Goal: Transaction & Acquisition: Subscribe to service/newsletter

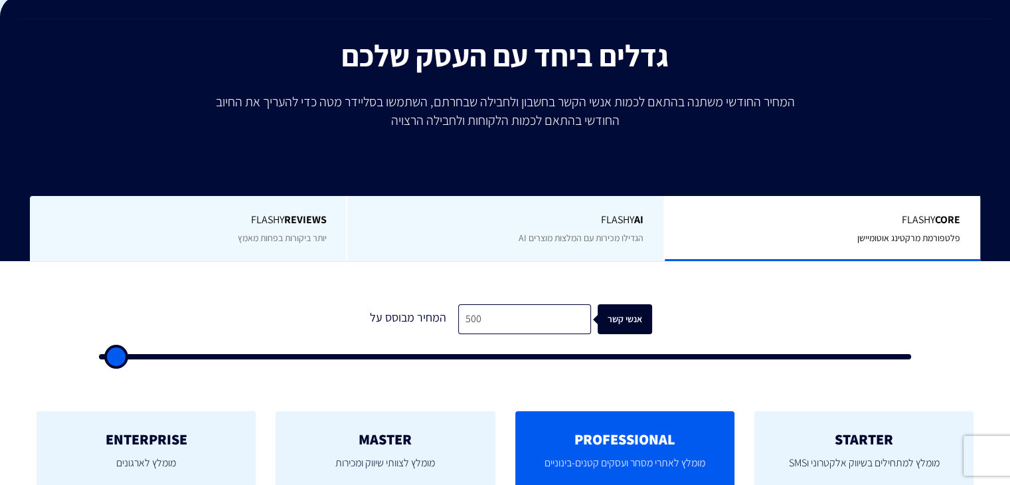
scroll to position [199, 0]
type input "1,000"
type input "1000"
type input "1,500"
type input "1500"
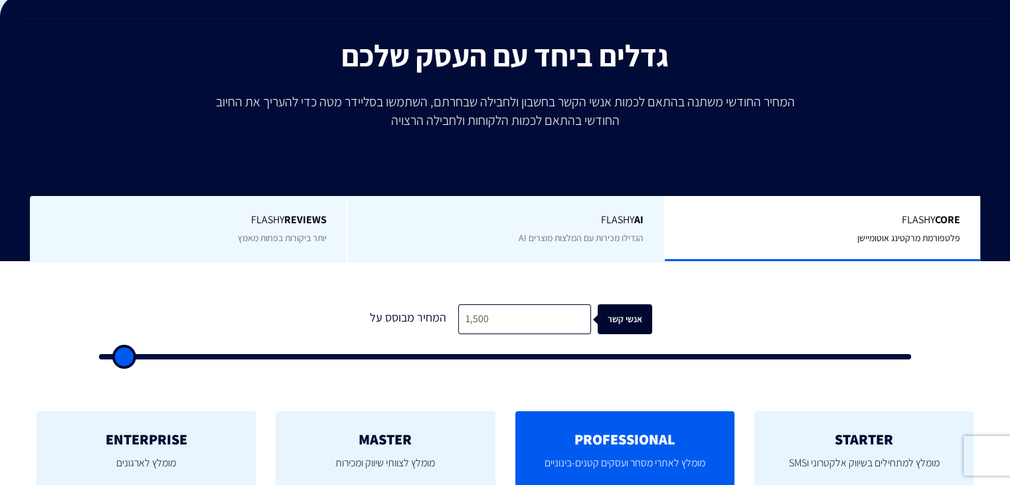
type input "2,000"
type input "2000"
type input "2,500"
type input "2500"
type input "4,500"
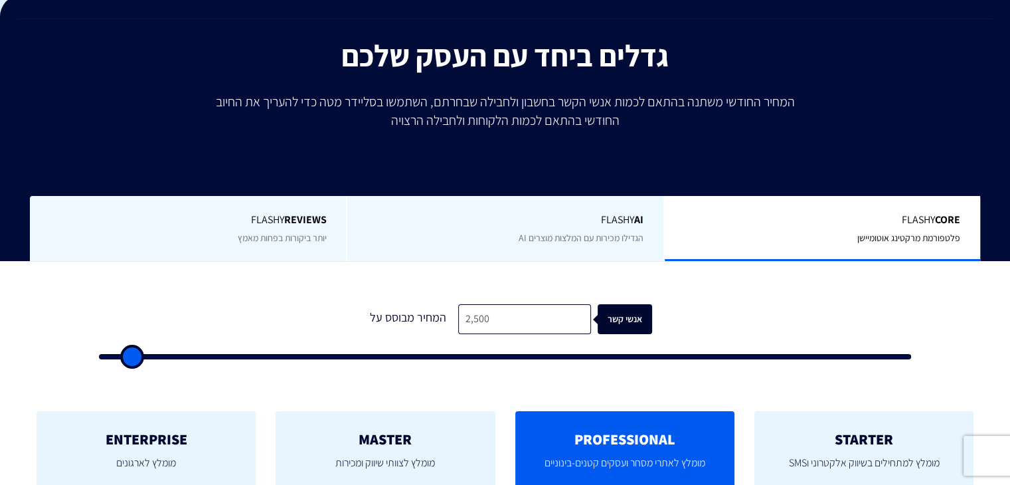
type input "4500"
type input "6,000"
type input "6000"
type input "7,500"
type input "7500"
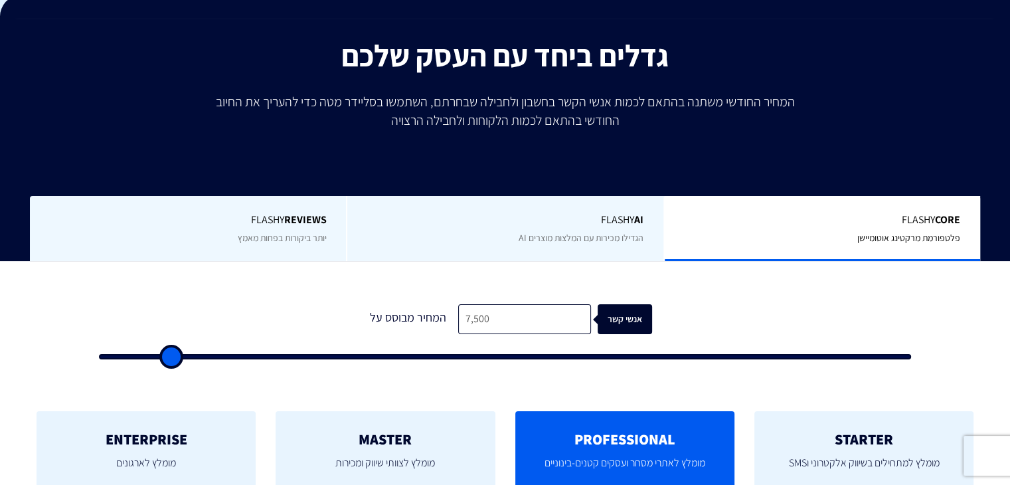
type input "9,000"
type input "9000"
type input "10,500"
type input "10500"
type input "12,000"
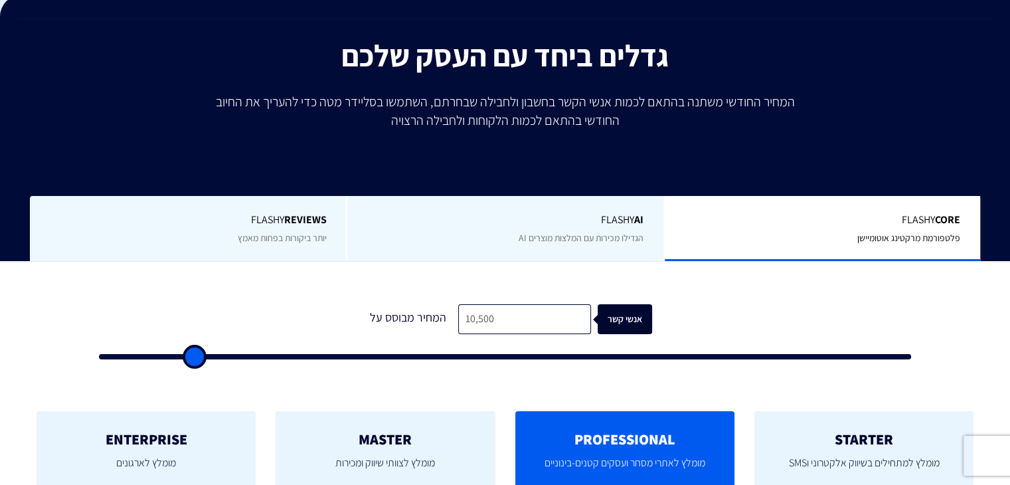
type input "12000"
type input "14,000"
type input "14000"
type input "16,000"
type input "16000"
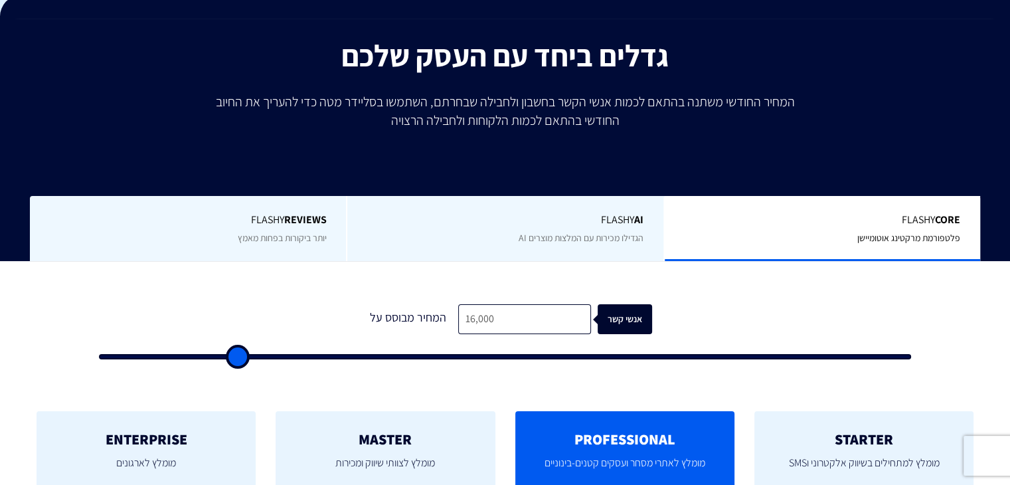
type input "17,500"
type input "17500"
type input "19,500"
type input "19500"
type input "22,000"
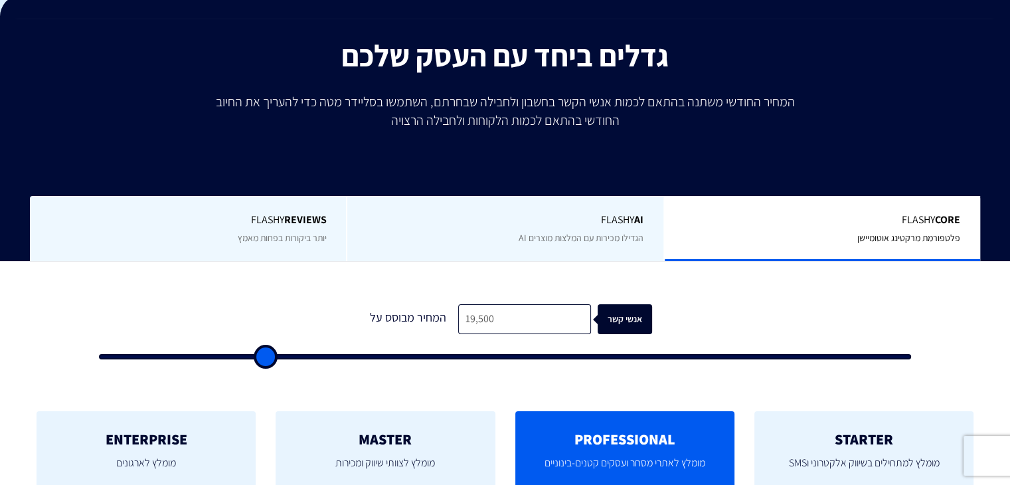
type input "22000"
type input "23,000"
type input "23000"
type input "25,500"
type input "25500"
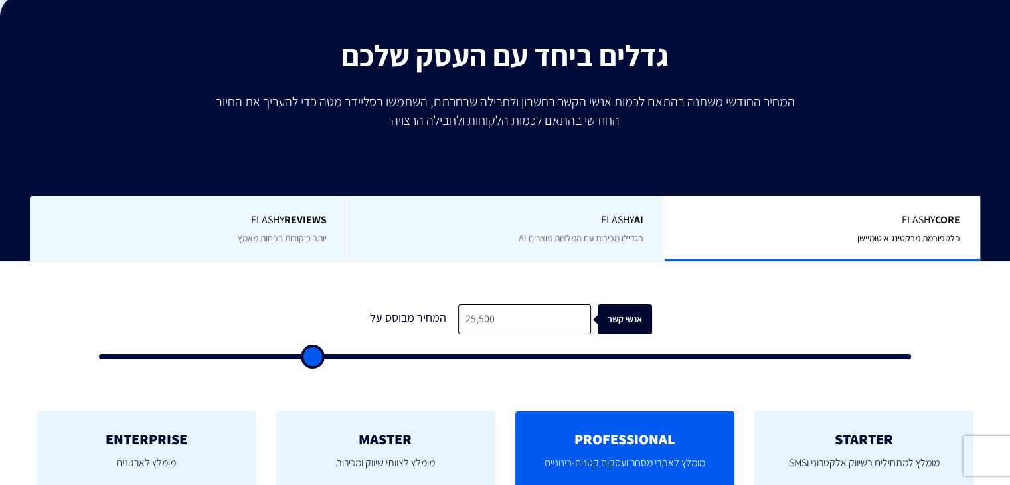
type input "27,000"
type input "27000"
type input "28,000"
type input "28000"
type input "29,500"
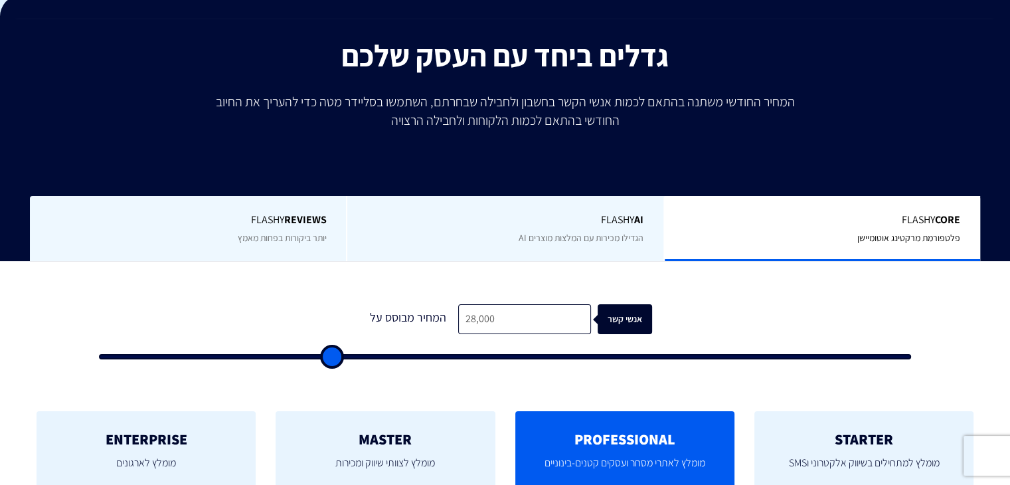
type input "29500"
type input "30,500"
type input "30500"
type input "31,500"
type input "31500"
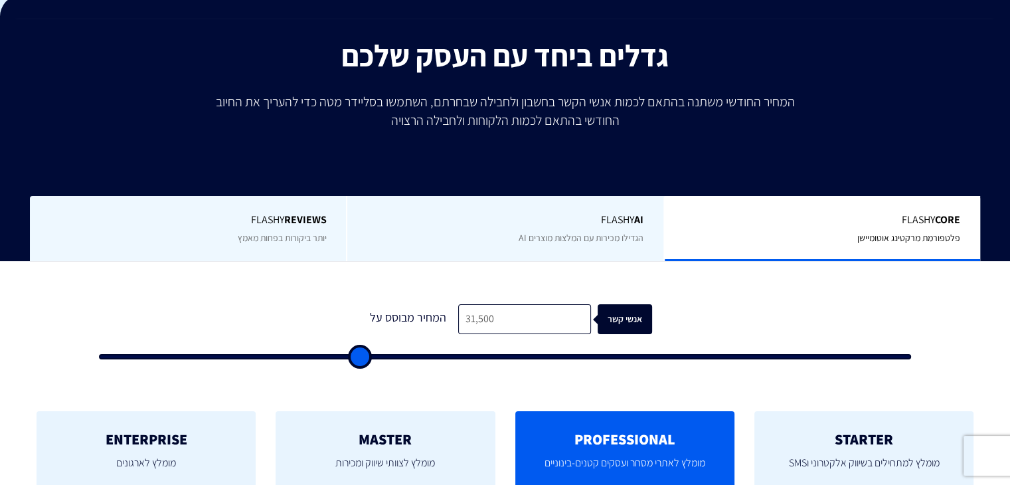
type input "32,500"
type input "32500"
type input "33,500"
type input "33500"
type input "34,500"
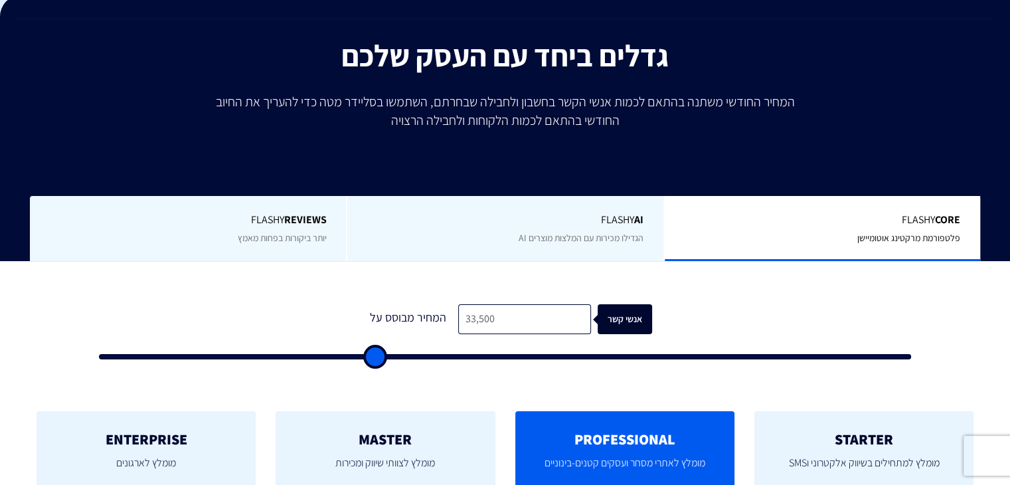
type input "34500"
type input "35,500"
type input "35500"
type input "36,500"
type input "36500"
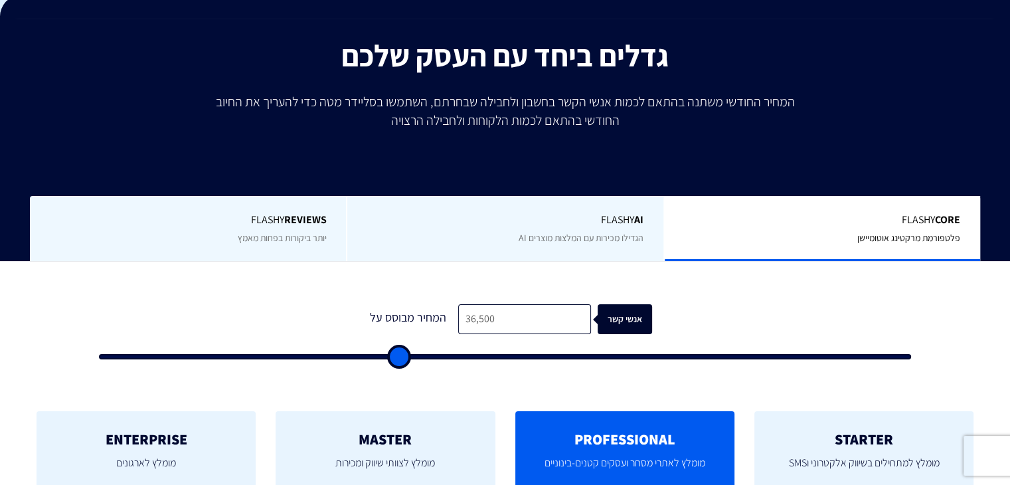
type input "37,500"
type input "37500"
type input "39,500"
type input "39500"
type input "41,500"
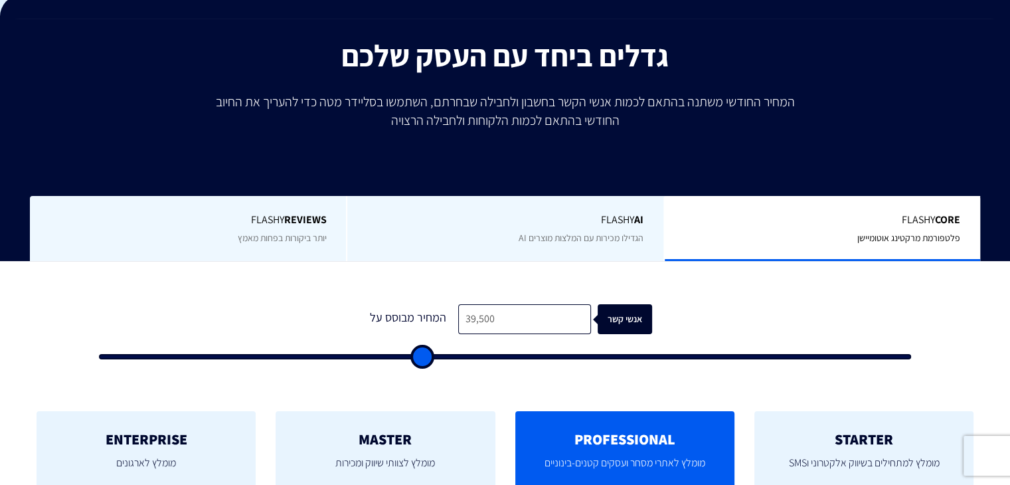
type input "41500"
type input "43,000"
type input "43000"
type input "44,000"
type input "44000"
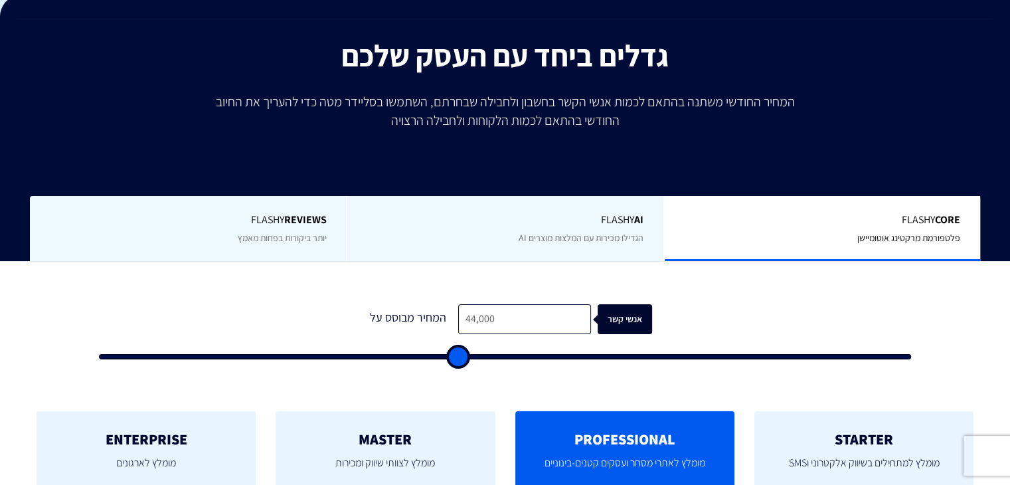
type input "45,500"
type input "45500"
type input "47,000"
type input "47000"
type input "48,500"
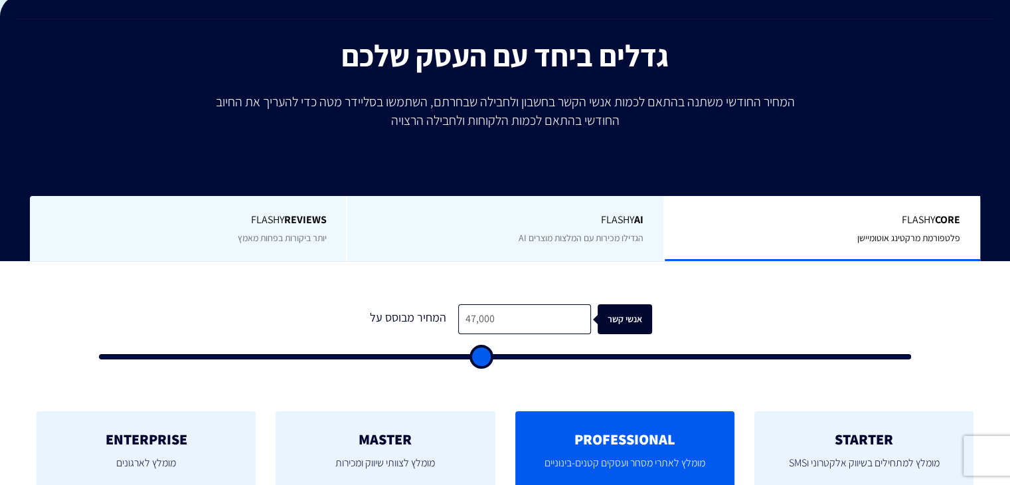
type input "48500"
type input "50,000"
type input "50000"
type input "51,000"
type input "51000"
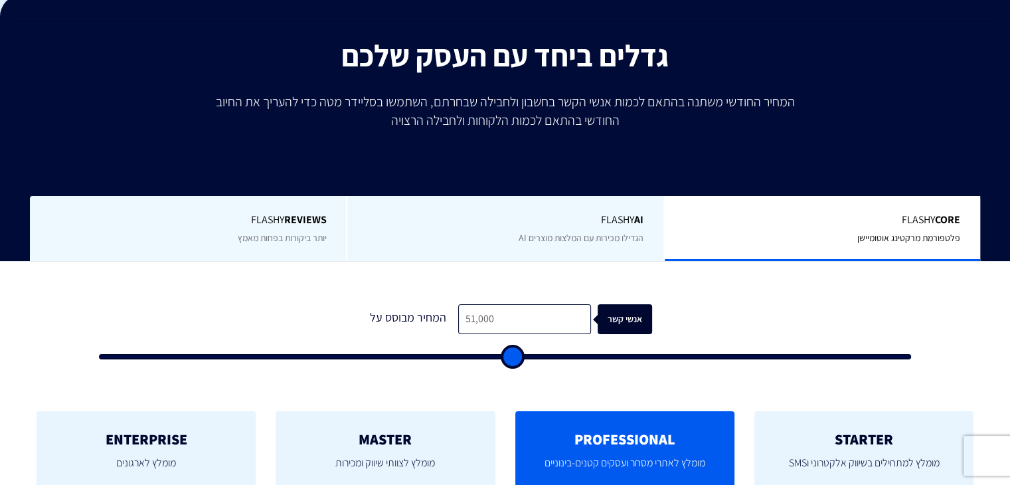
type input "51,500"
type input "51500"
type input "52,500"
type input "52500"
type input "54,500"
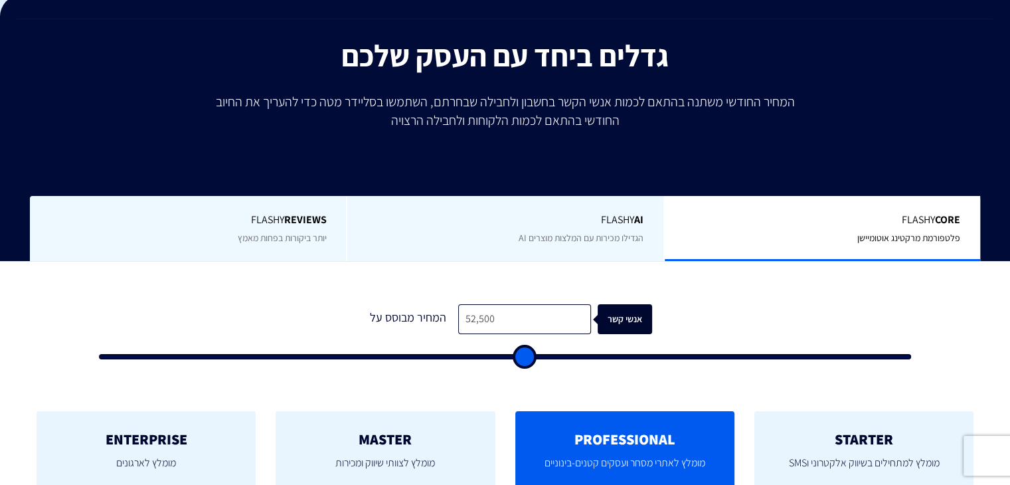
type input "54500"
type input "56,000"
type input "56000"
type input "57,500"
type input "57500"
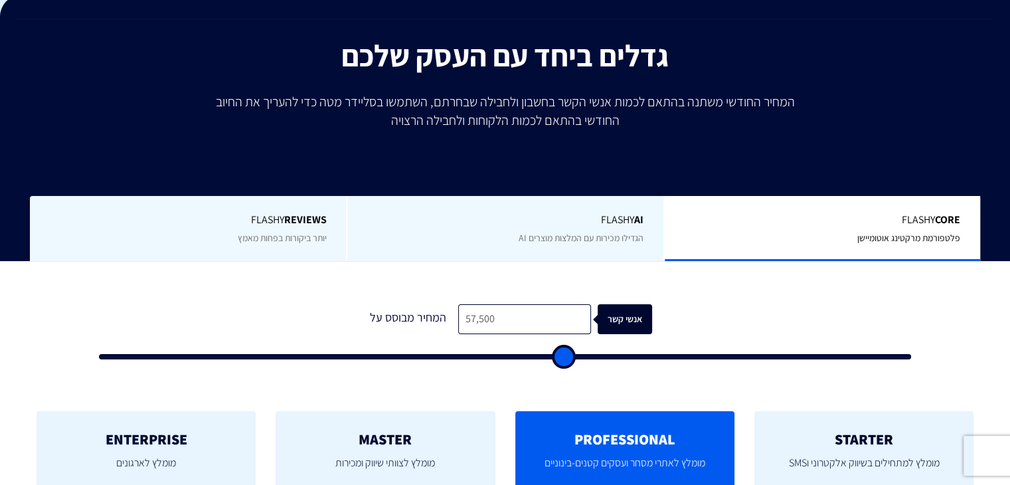
type input "59,000"
type input "59000"
type input "60,500"
type input "60500"
type input "62,000"
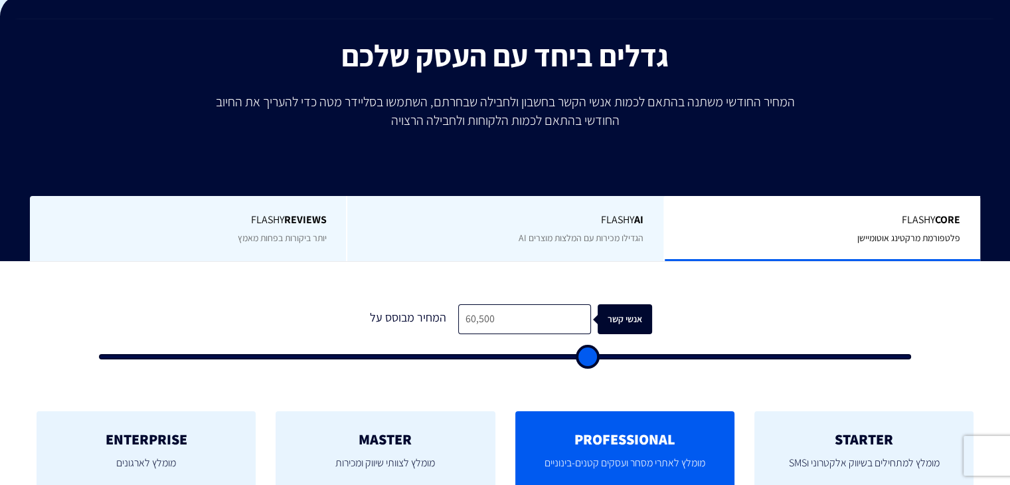
type input "62000"
type input "63,500"
type input "63500"
type input "64,500"
type input "64500"
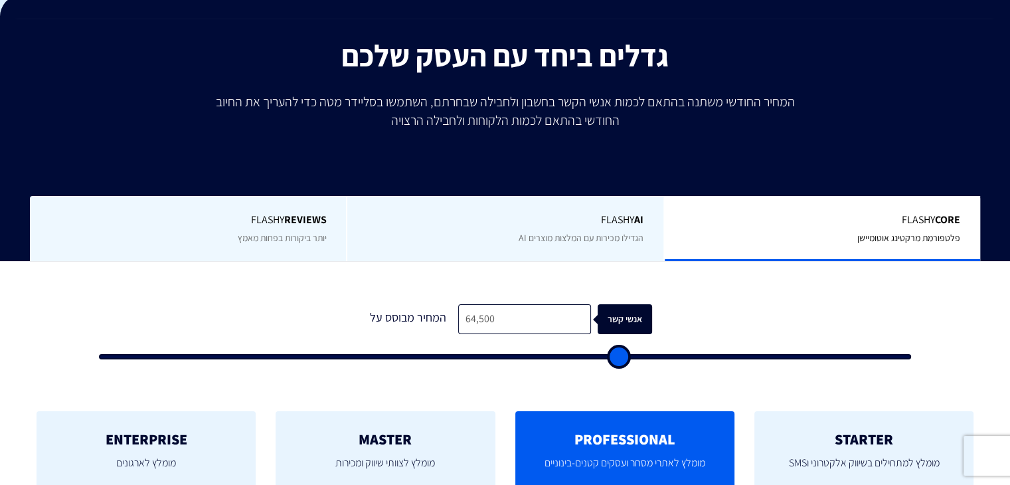
type input "66,000"
type input "66000"
type input "67,500"
type input "67500"
type input "69,000"
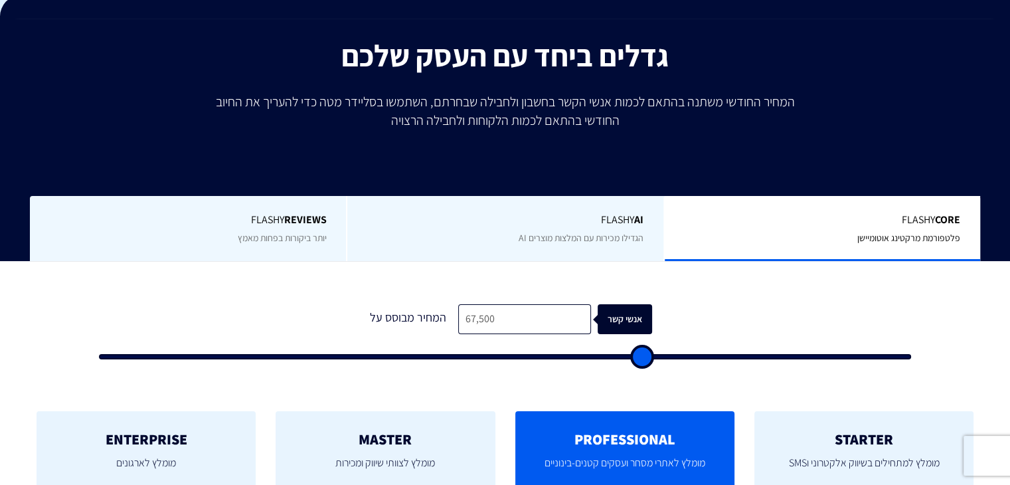
type input "69000"
type input "70,500"
type input "70500"
type input "72,000"
type input "72000"
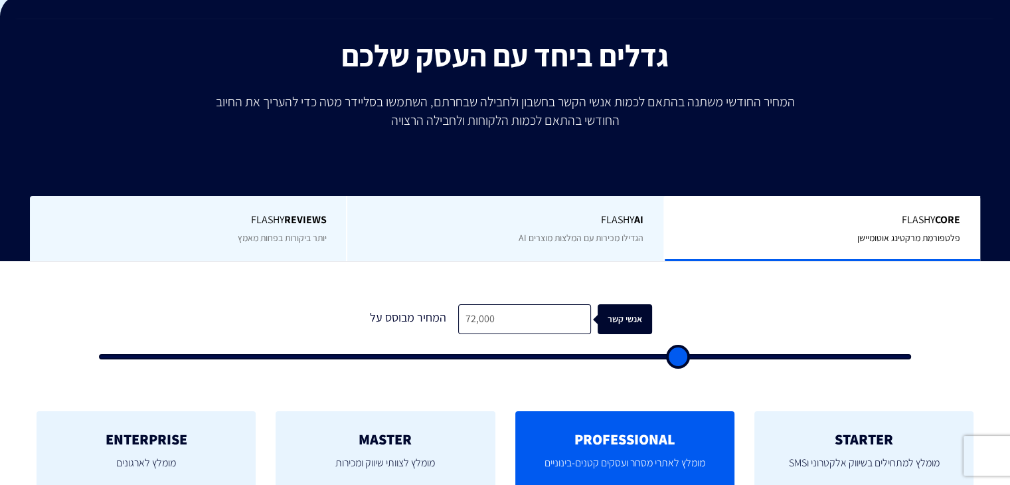
type input "73,000"
type input "73000"
type input "74,000"
type input "74000"
type input "75,000"
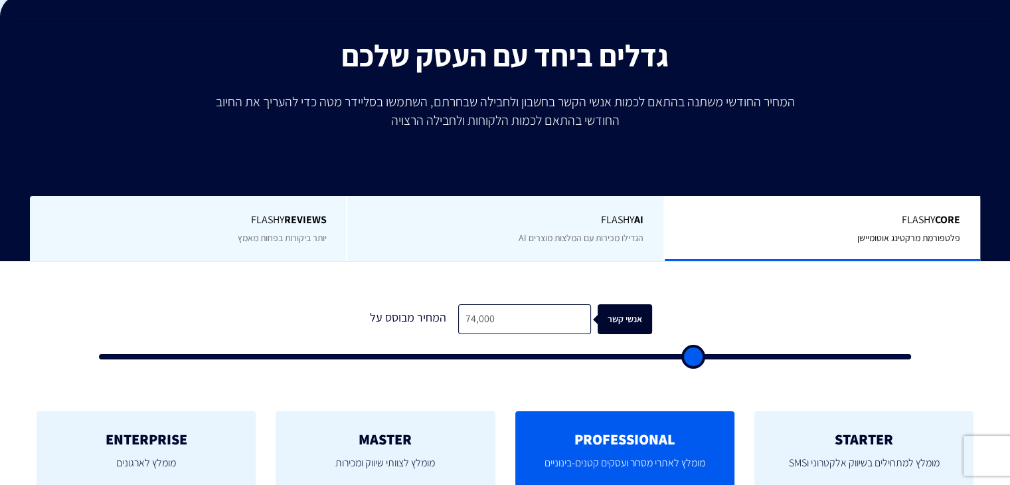
type input "75000"
type input "75,500"
type input "75500"
type input "76,000"
type input "76000"
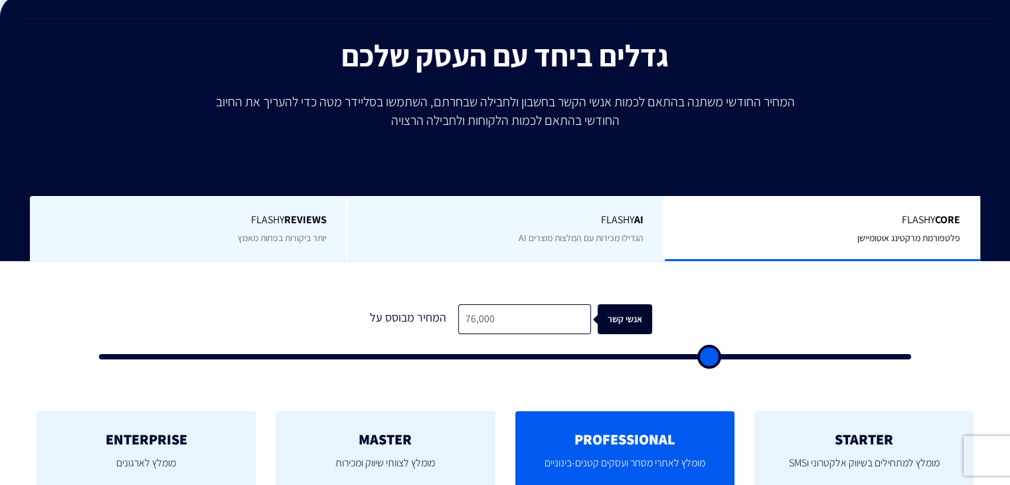
type input "76,500"
type input "76500"
type input "77,000"
type input "77000"
type input "78,000"
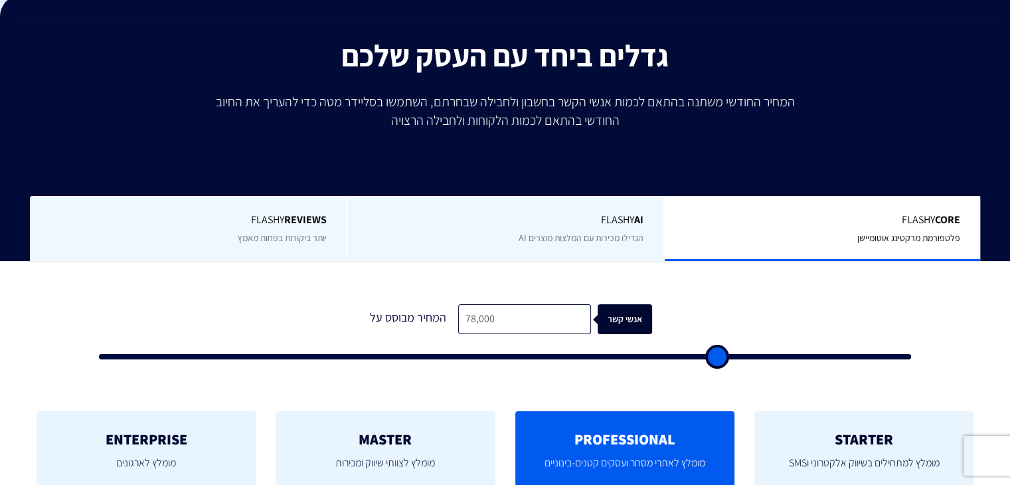
type input "78000"
type input "78,500"
type input "78500"
type input "79,500"
type input "79500"
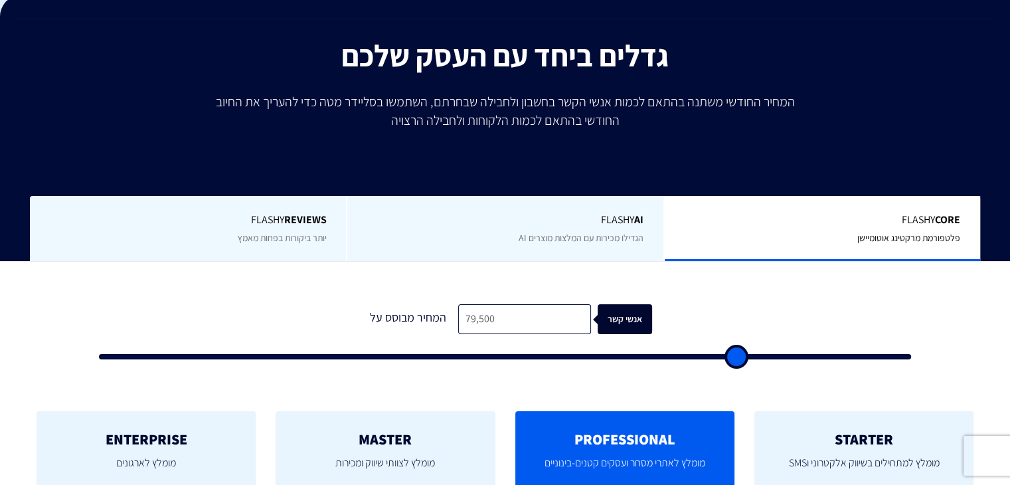
type input "80,000"
type input "80000"
type input "80,500"
type input "80500"
type input "81,500"
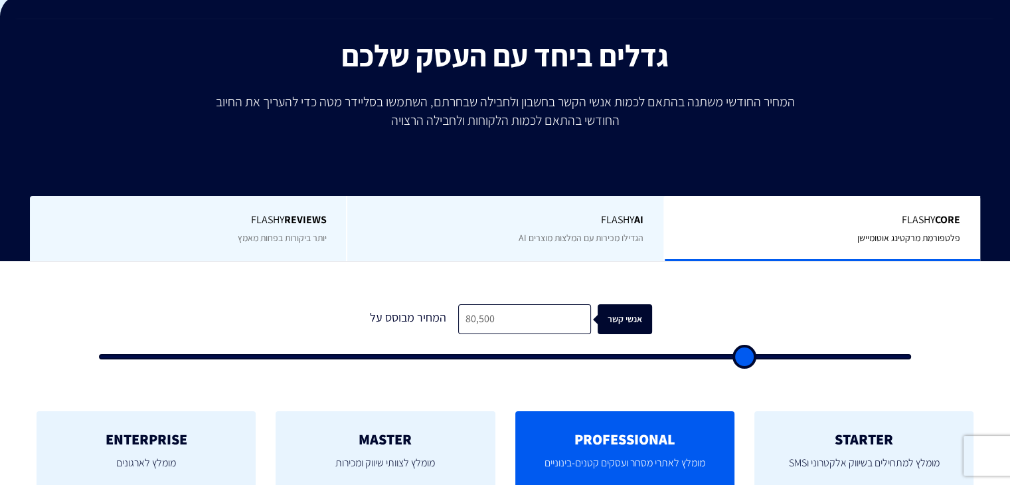
type input "81500"
type input "82,000"
type input "82000"
type input "82,500"
type input "82500"
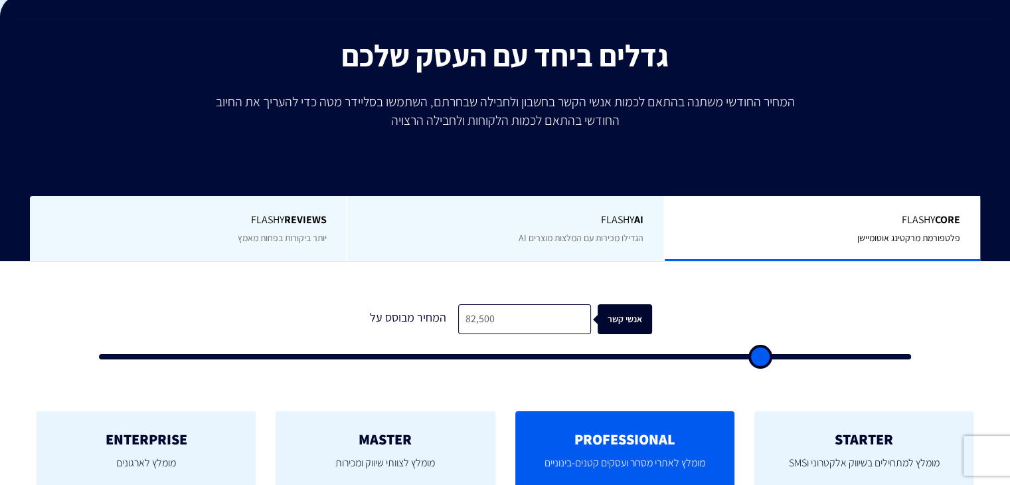
type input "83,000"
type input "83000"
type input "83,500"
type input "83500"
type input "84,000"
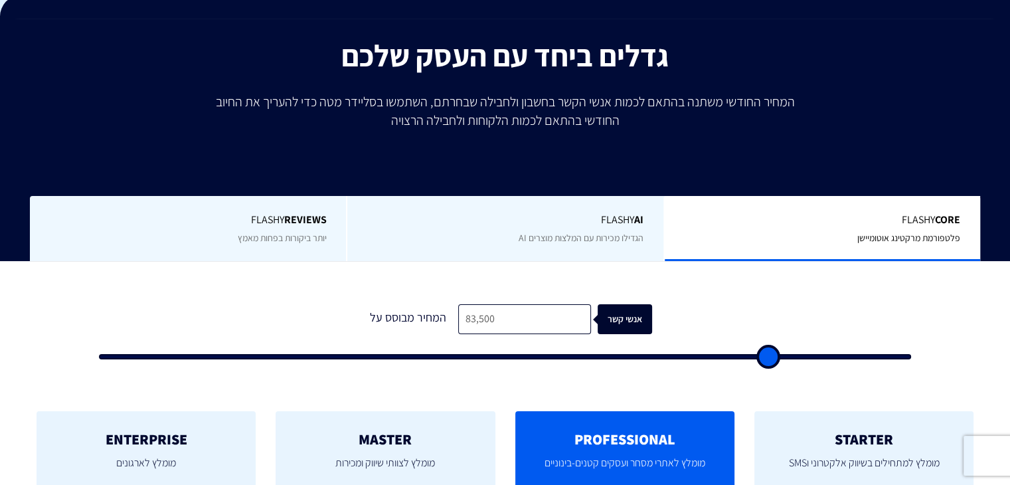
type input "84000"
type input "84,500"
type input "84500"
type input "85,500"
type input "85500"
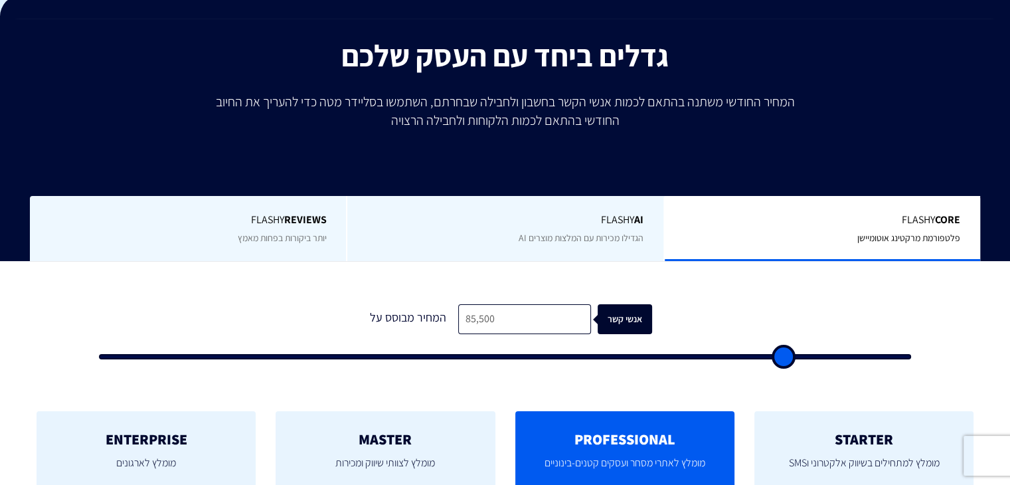
type input "86,000"
type input "86000"
type input "86,500"
type input "86500"
type input "87,000"
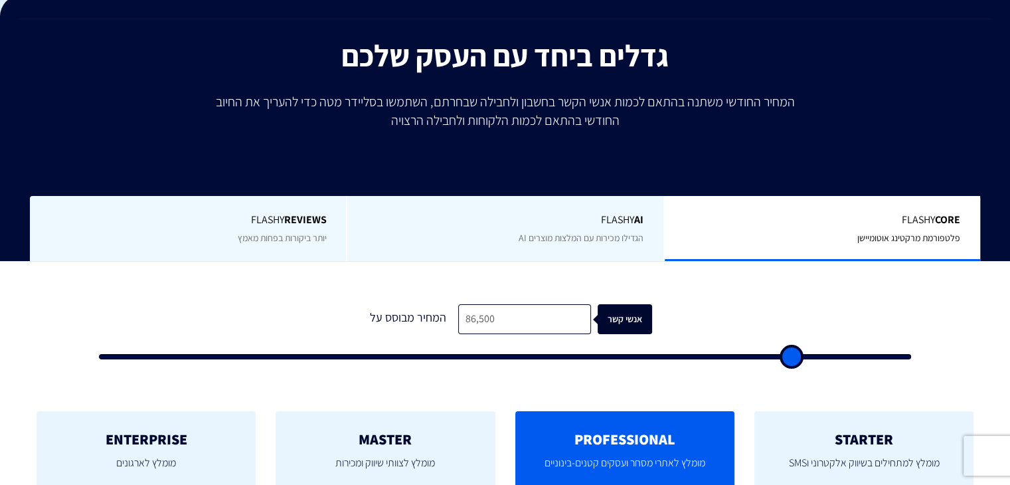
type input "87000"
type input "87,500"
type input "87500"
type input "88,000"
type input "88000"
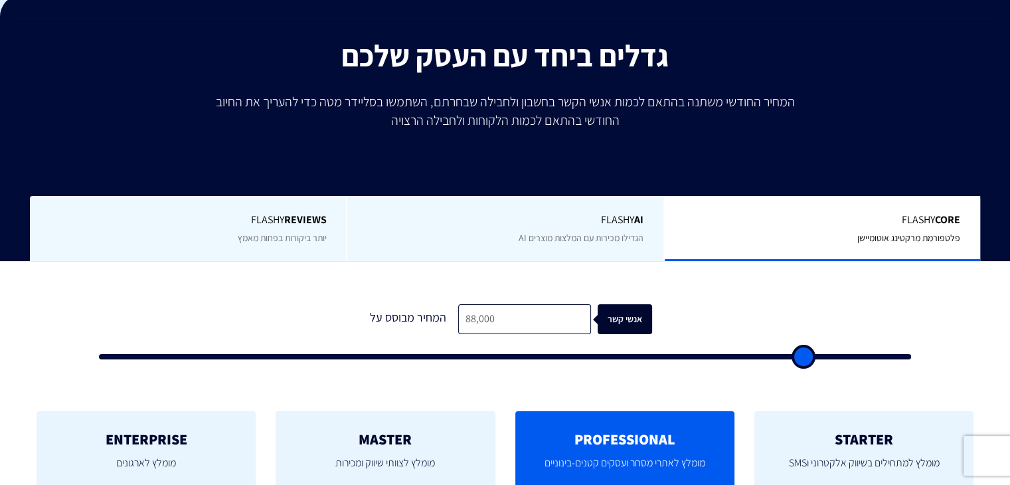
type input "88,500"
type input "88500"
type input "89,000"
type input "89000"
type input "89,500"
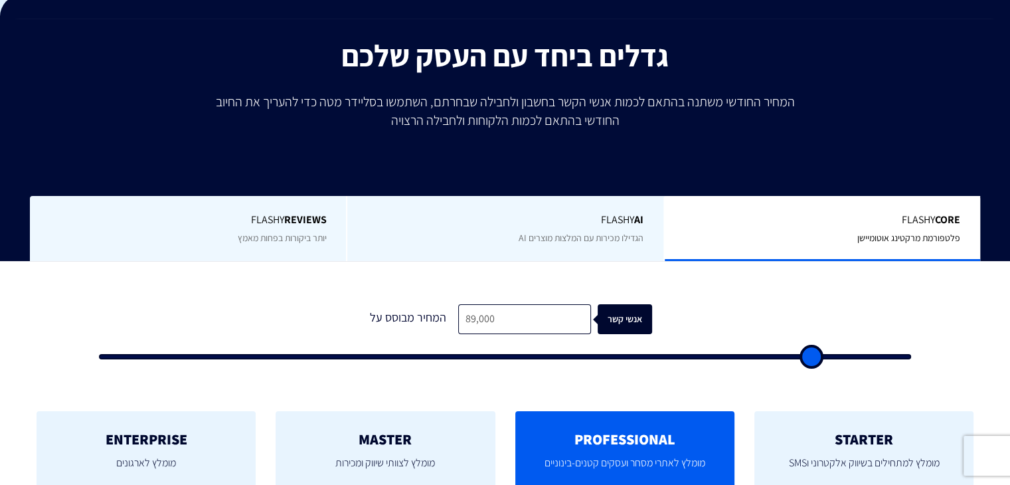
type input "89500"
type input "90,000"
type input "90000"
type input "90,500"
type input "90500"
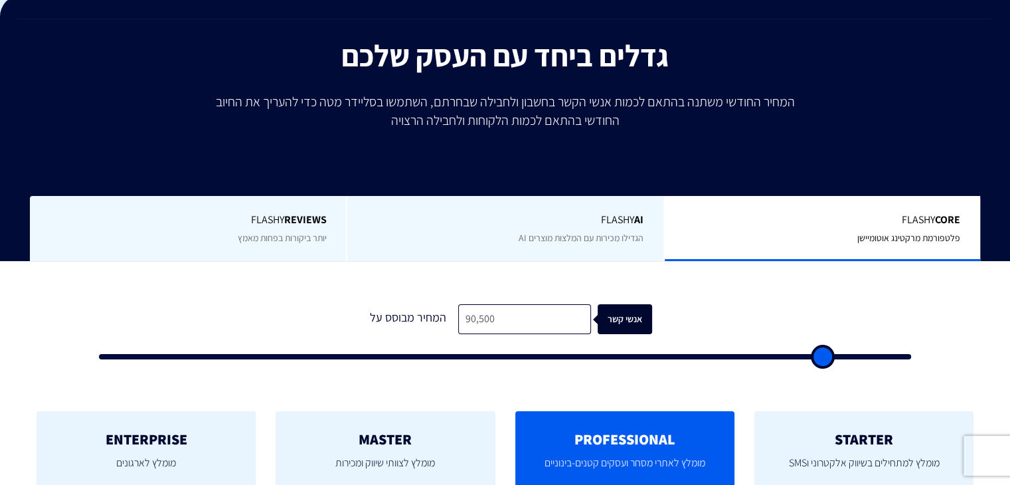
type input "91,000"
type input "91000"
type input "91,500"
type input "91500"
type input "92,000"
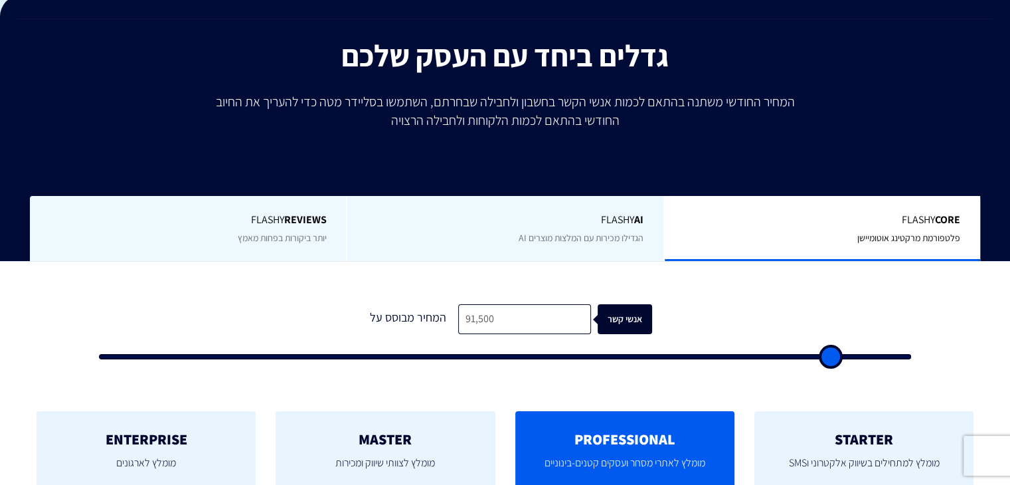
type input "92000"
type input "92,500"
type input "92500"
type input "93,000"
type input "93000"
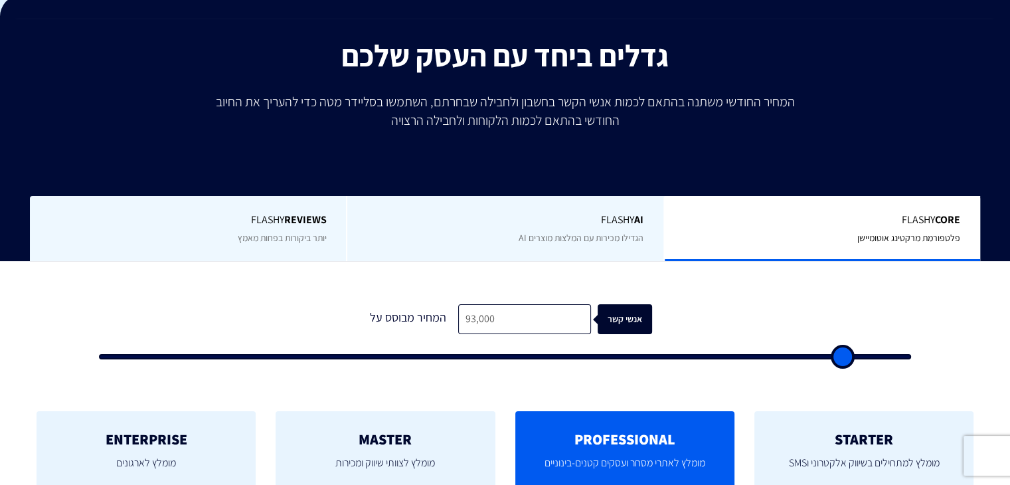
type input "93,500"
type input "93500"
type input "94,000"
type input "94000"
type input "94,500"
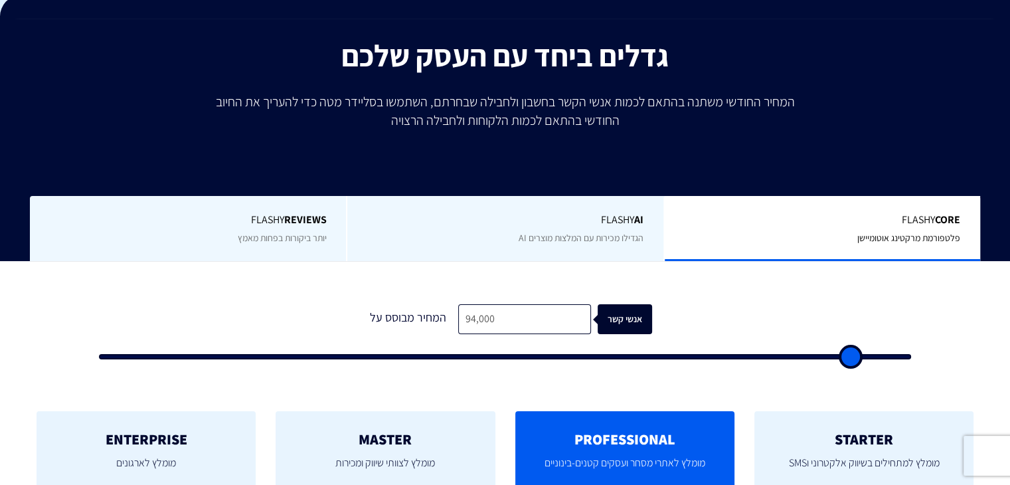
type input "94500"
type input "95,000"
type input "95000"
type input "95,500"
type input "95500"
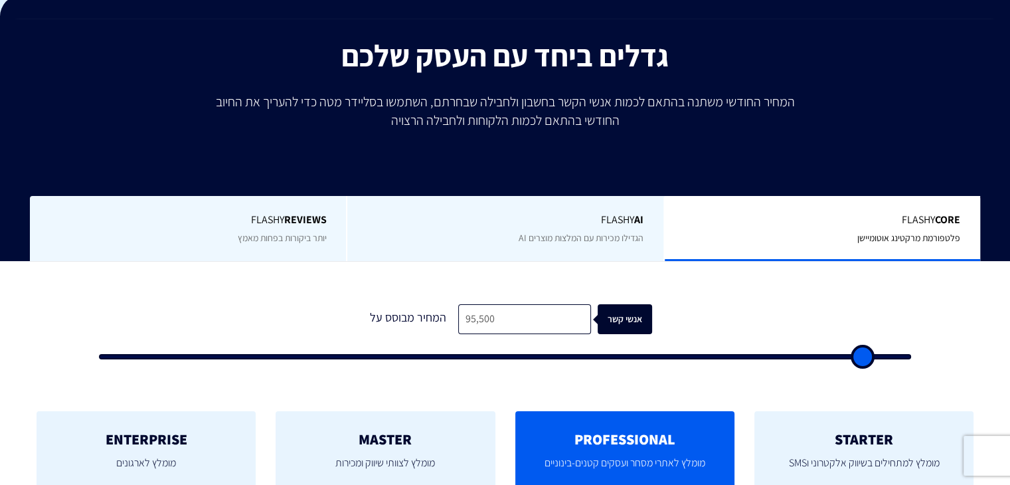
type input "96,000"
type input "96000"
type input "96,500"
type input "96500"
type input "97,000"
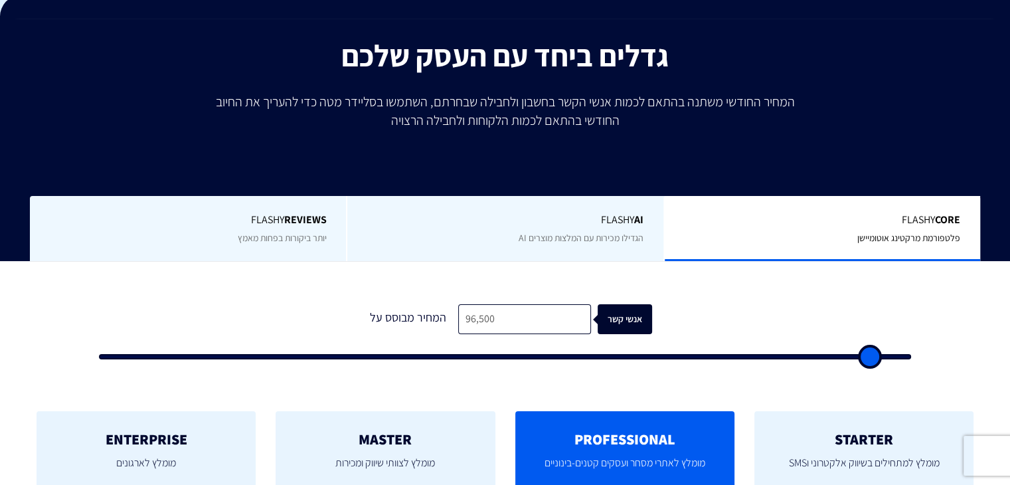
type input "97000"
type input "97,500"
type input "97500"
type input "98,000"
type input "98000"
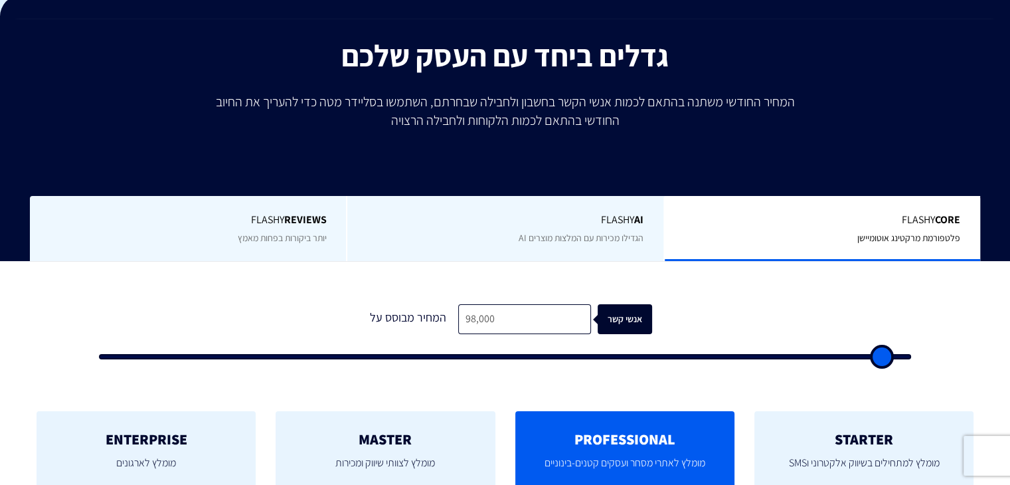
type input "98,500"
type input "98500"
type input "99,000"
type input "99000"
type input "99,500"
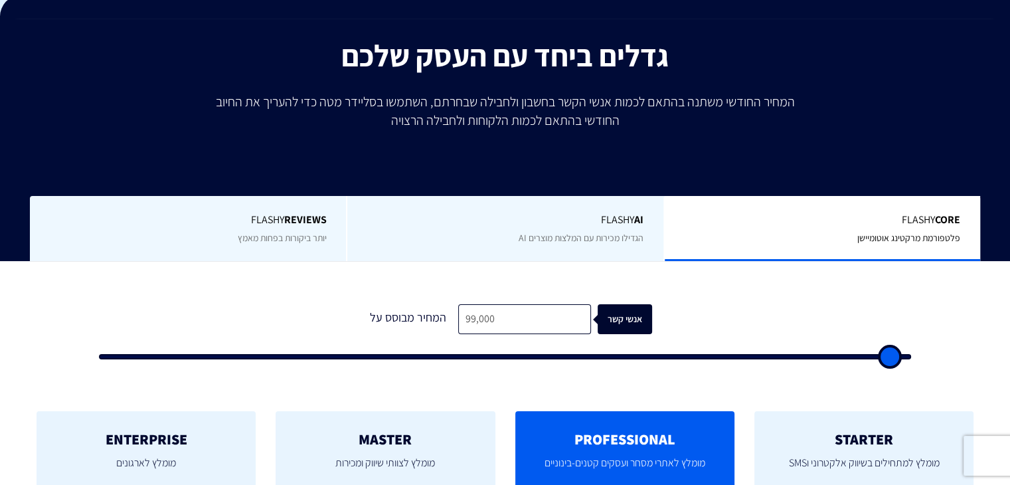
type input "99500"
drag, startPoint x: 118, startPoint y: 354, endPoint x: 909, endPoint y: 359, distance: 791.1
click at [909, 359] on input "range" at bounding box center [505, 356] width 812 height 5
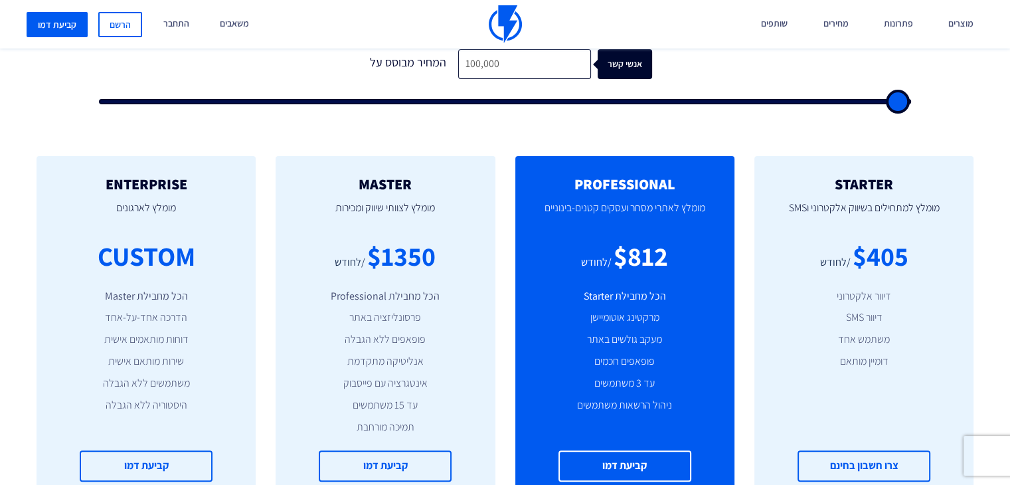
scroll to position [465, 0]
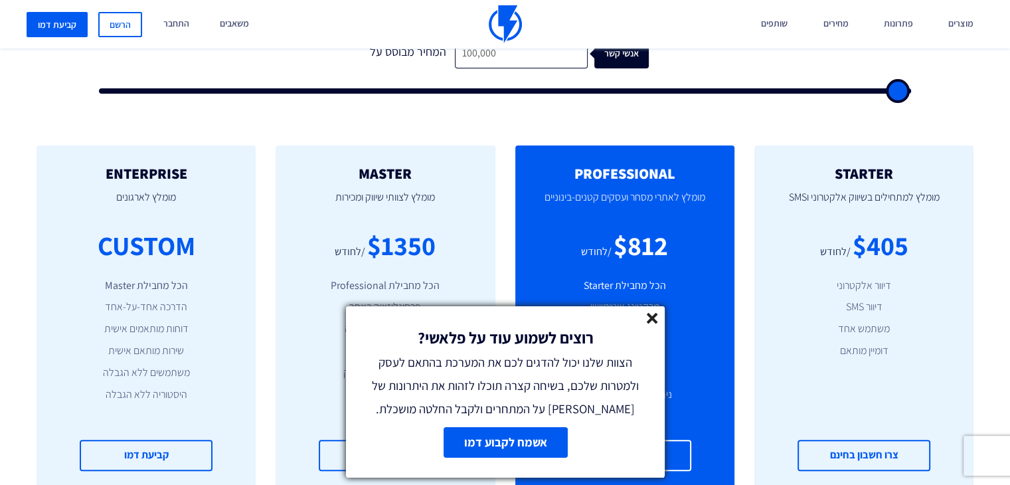
click at [655, 320] on line at bounding box center [652, 318] width 9 height 9
